Goal: Check status: Check status

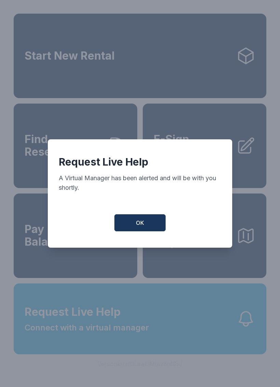
click at [152, 230] on button "OK" at bounding box center [139, 223] width 51 height 17
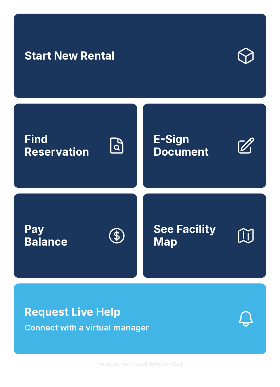
click at [62, 167] on link "Find Reservation" at bounding box center [75, 146] width 123 height 85
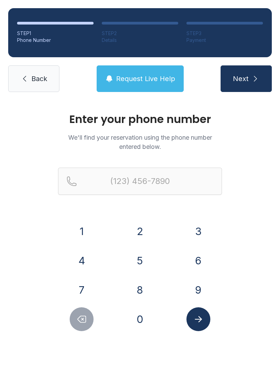
click at [203, 260] on button "6" at bounding box center [198, 261] width 24 height 24
click at [139, 325] on button "0" at bounding box center [140, 320] width 24 height 24
click at [144, 295] on button "8" at bounding box center [140, 290] width 24 height 24
click at [205, 297] on button "9" at bounding box center [198, 290] width 24 height 24
click at [200, 261] on button "6" at bounding box center [198, 261] width 24 height 24
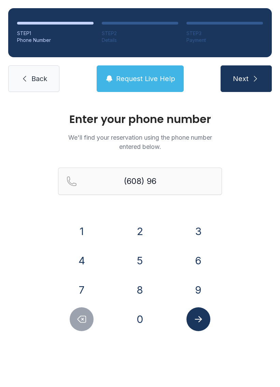
click at [204, 225] on button "3" at bounding box center [198, 232] width 24 height 24
click at [202, 281] on button "9" at bounding box center [198, 290] width 24 height 24
click at [83, 228] on button "1" at bounding box center [82, 232] width 24 height 24
click at [142, 319] on button "0" at bounding box center [140, 320] width 24 height 24
click at [202, 294] on button "9" at bounding box center [198, 290] width 24 height 24
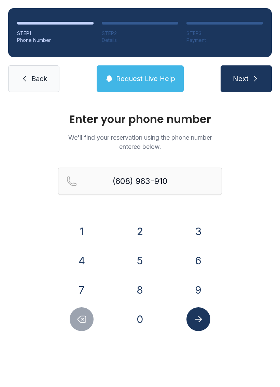
type input "[PHONE_NUMBER]"
click at [202, 321] on icon "Submit lookup form" at bounding box center [198, 319] width 10 height 10
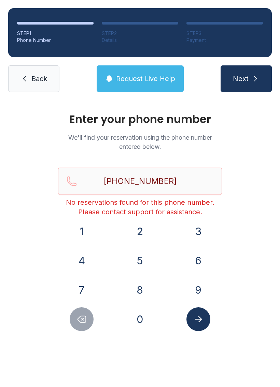
click at [144, 84] on button "Request Live Help" at bounding box center [140, 78] width 87 height 27
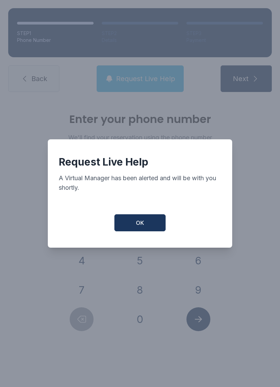
click at [159, 232] on button "OK" at bounding box center [139, 223] width 51 height 17
